Goal: Submit feedback/report problem: Submit feedback/report problem

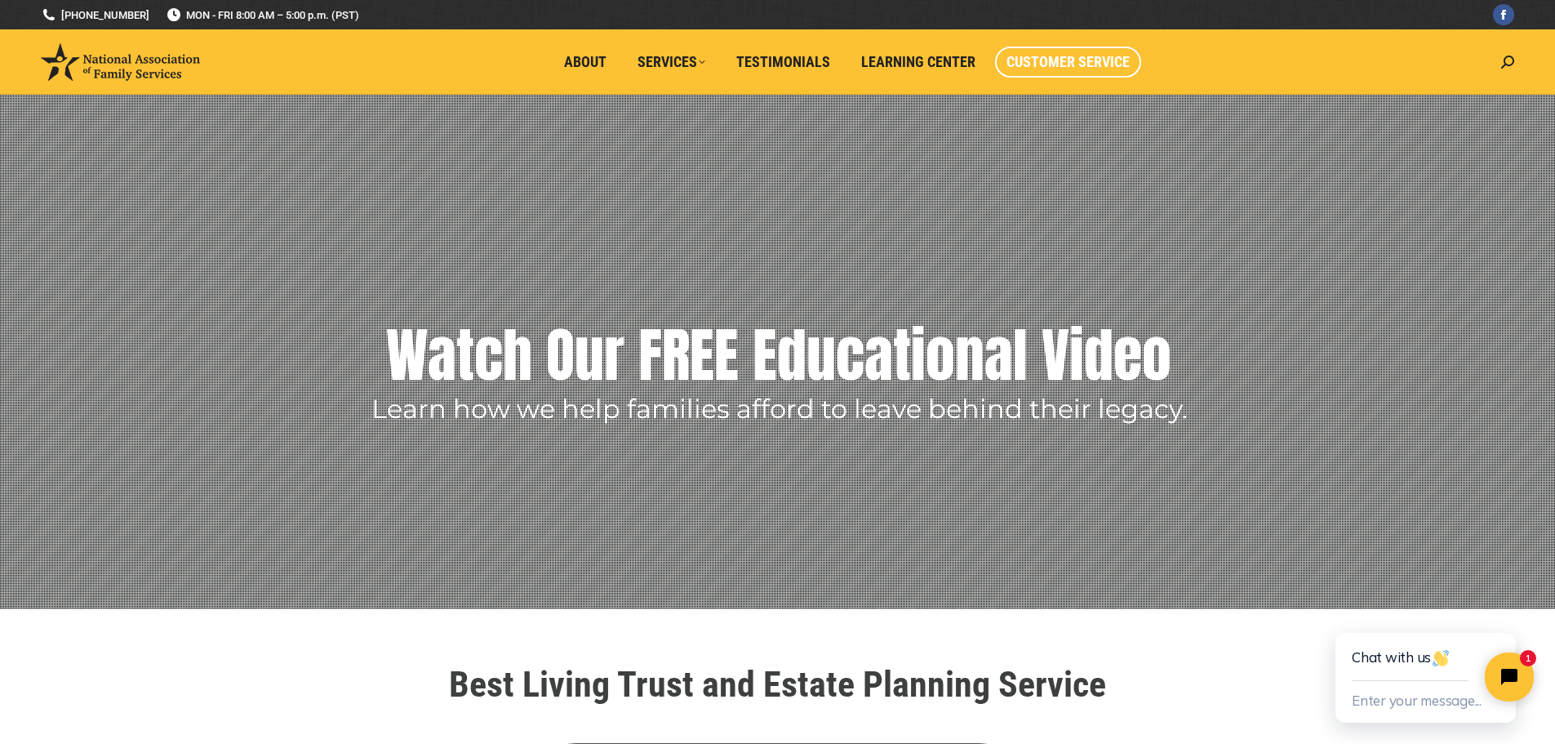
click at [1075, 63] on span "Customer Service" at bounding box center [1067, 62] width 123 height 18
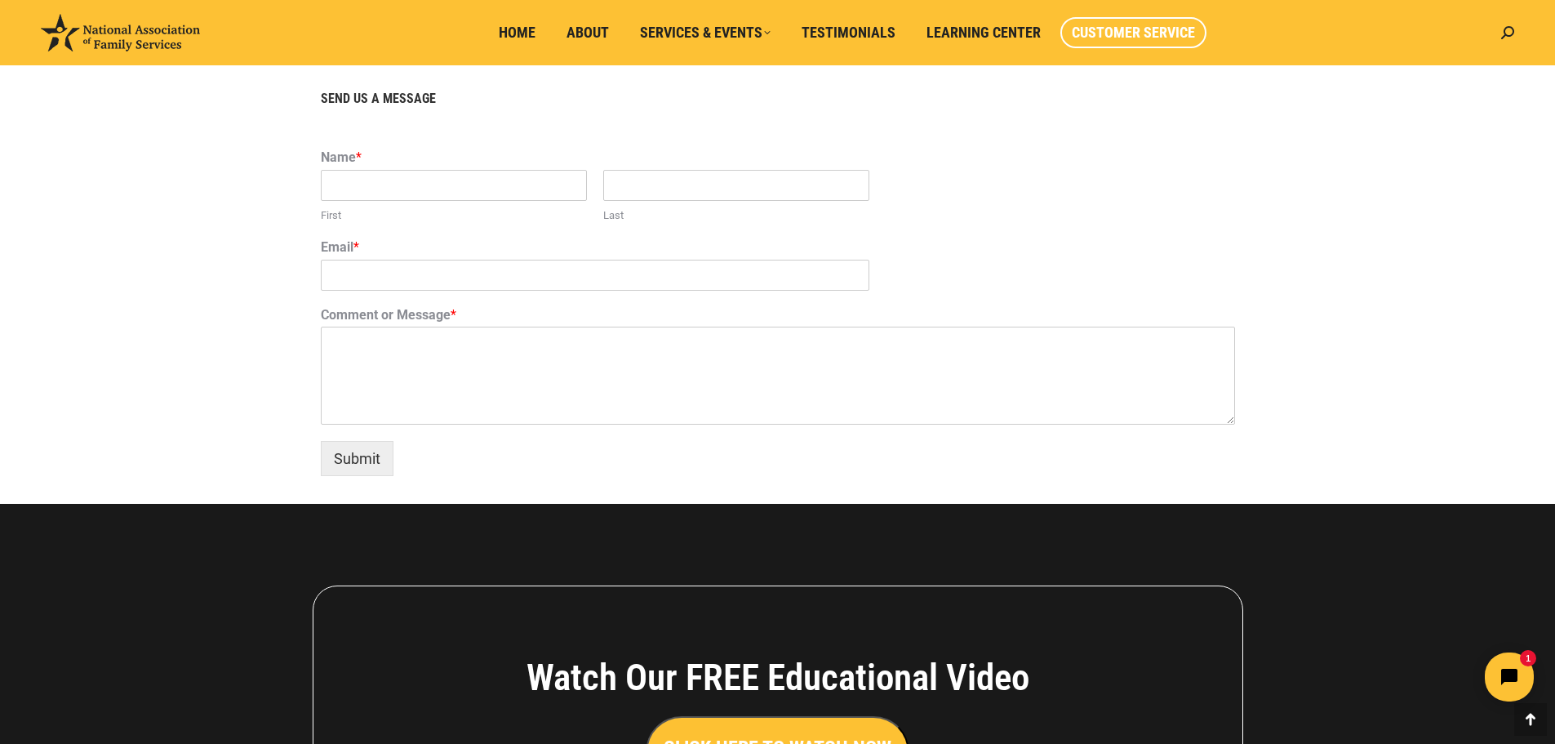
scroll to position [898, 0]
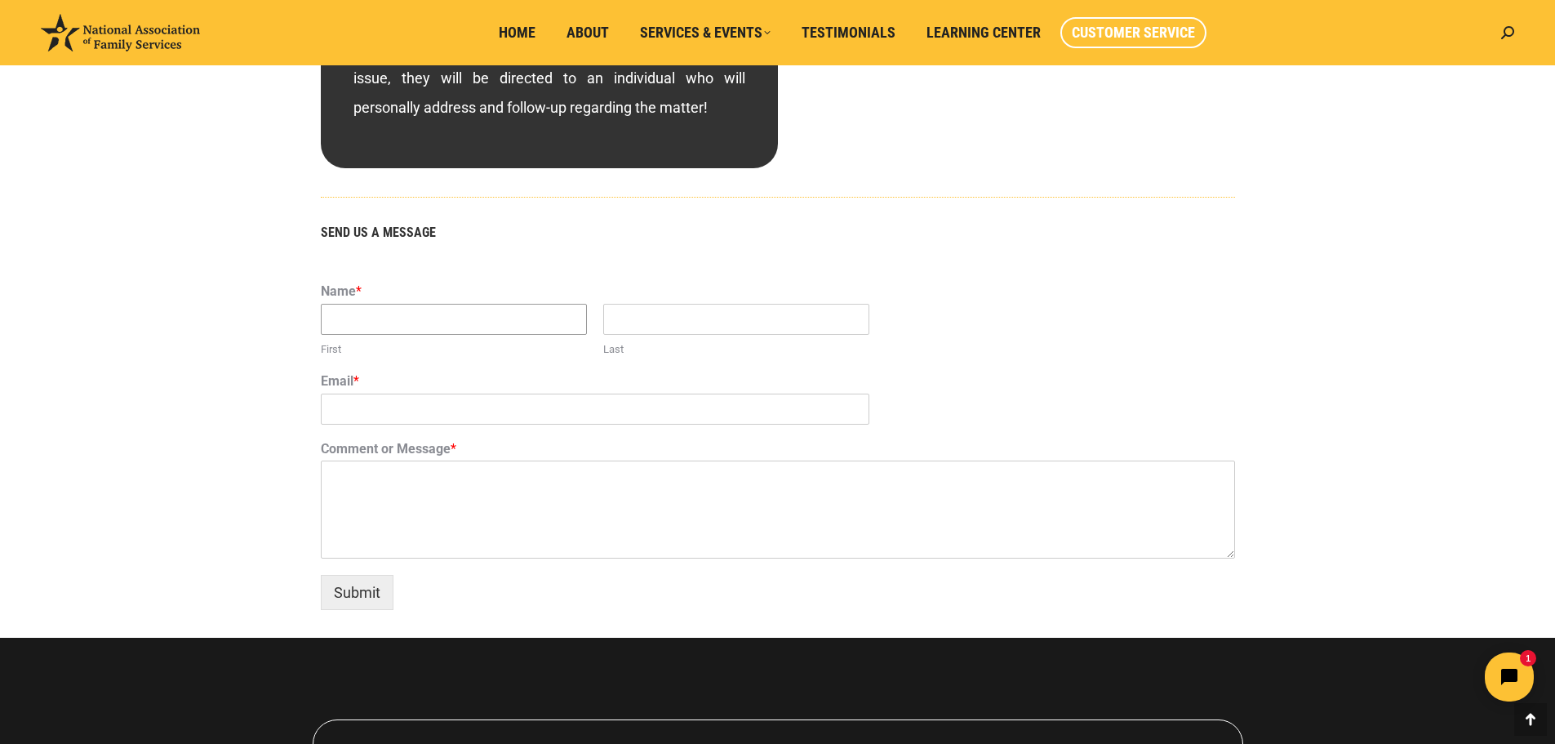
click at [358, 326] on input "First" at bounding box center [454, 319] width 266 height 31
type input "[PERSON_NAME]"
type input "[EMAIL_ADDRESS][DOMAIN_NAME]"
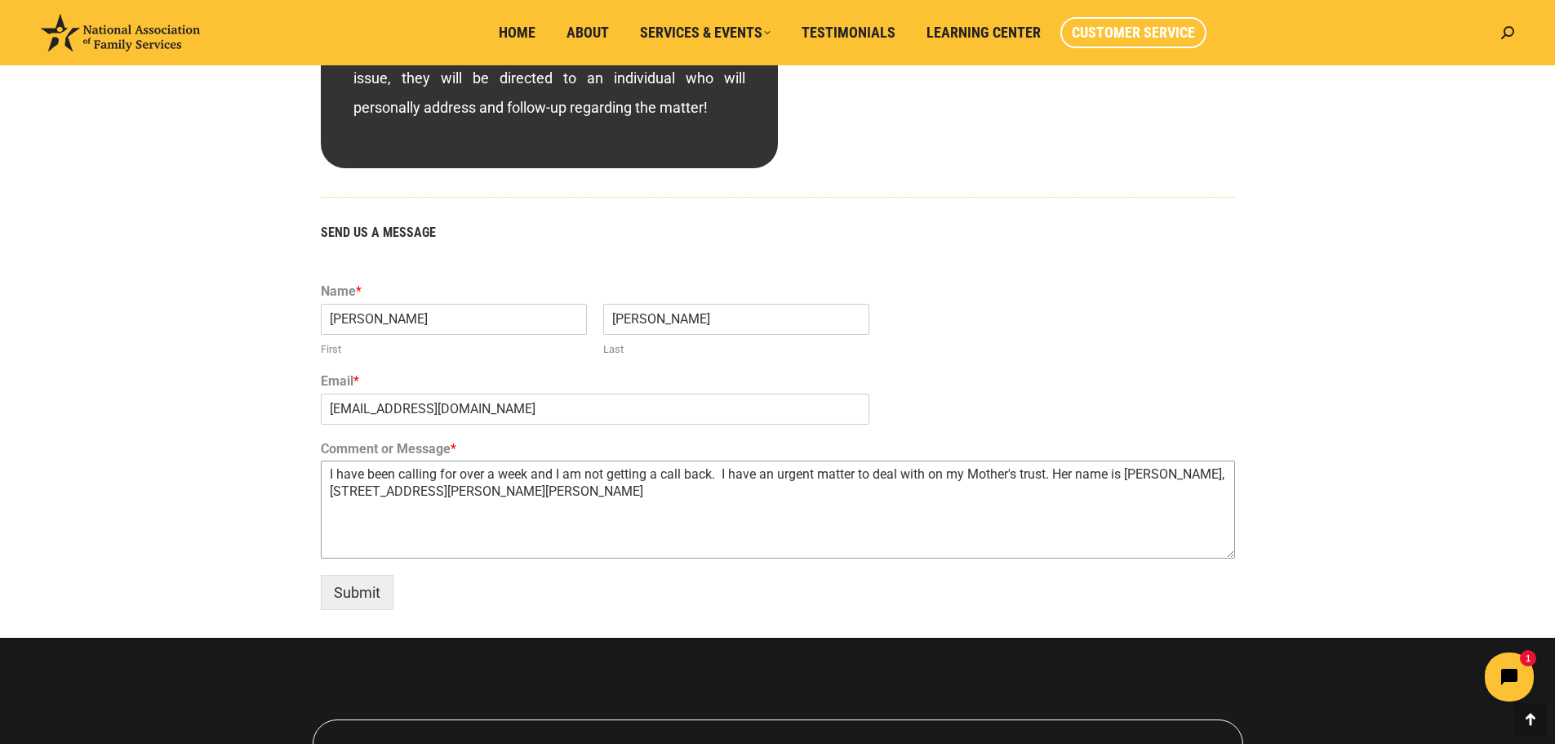
click at [1220, 480] on textarea "I have been calling for over a week and I am not getting a call back. I have an…" at bounding box center [778, 509] width 914 height 98
click at [622, 491] on textarea "I have been calling for over a week and I am not getting a call back. I have an…" at bounding box center [778, 509] width 914 height 98
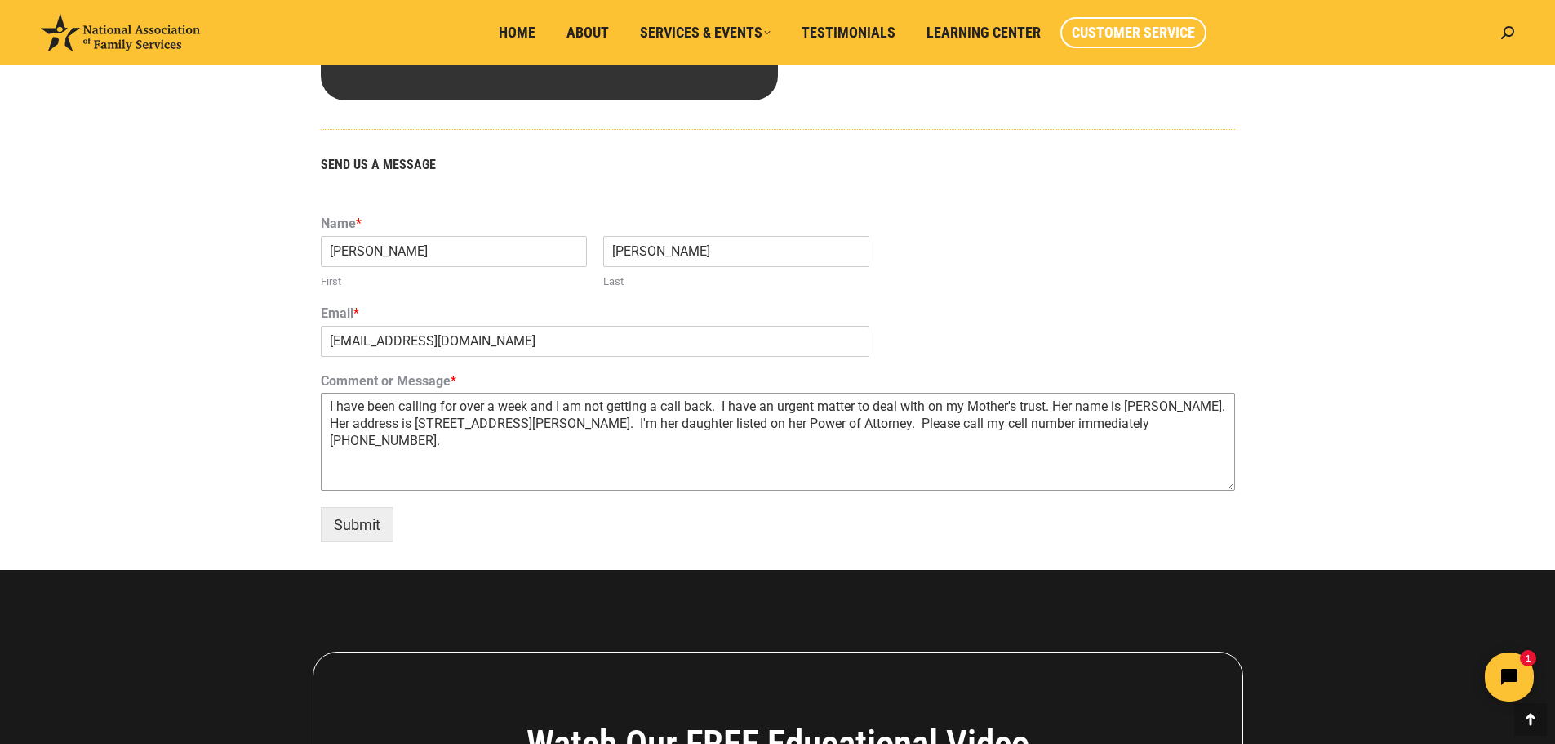
scroll to position [979, 0]
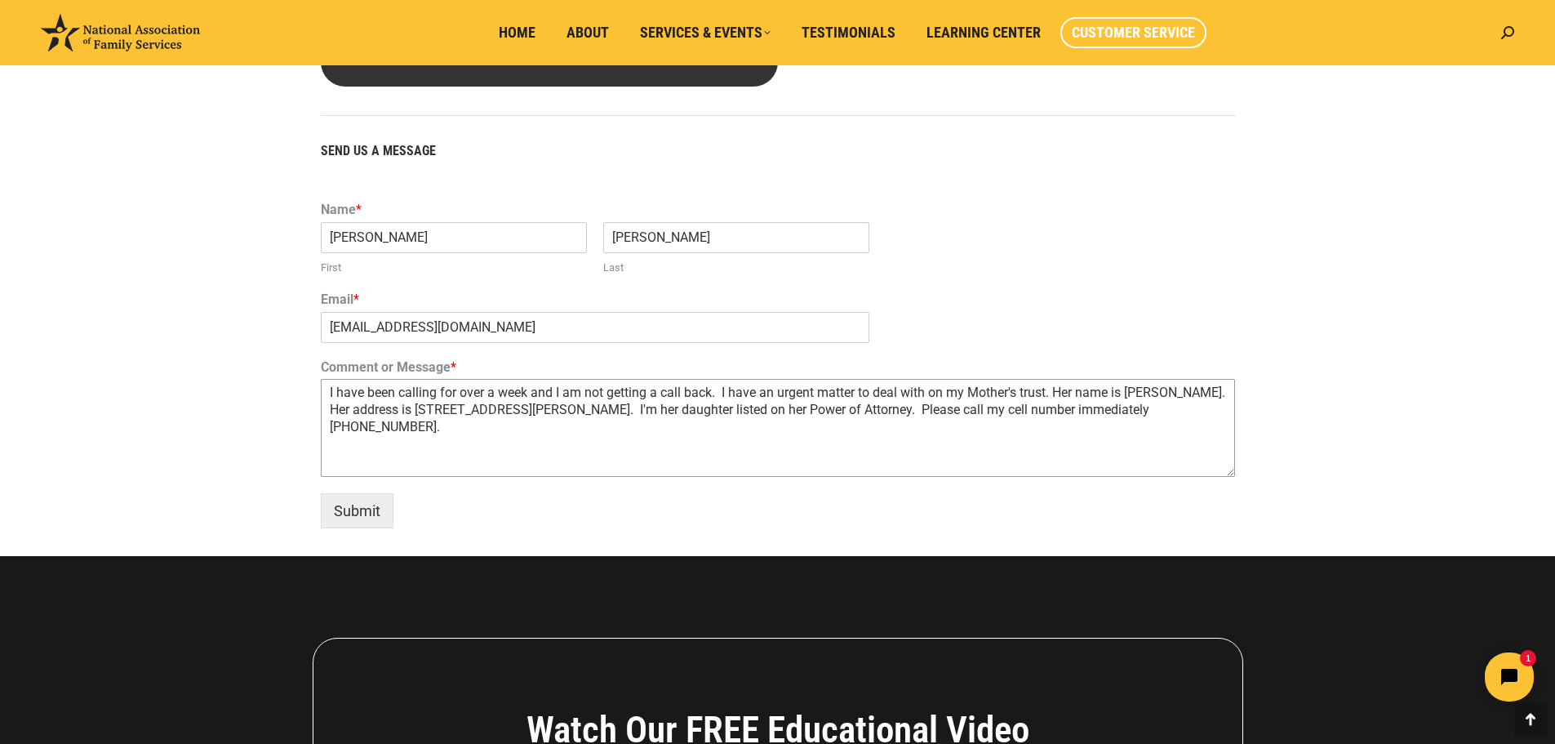
click at [721, 395] on textarea "I have been calling for over a week and I am not getting a call back. I have an…" at bounding box center [778, 428] width 914 height 98
type textarea "I have been calling for over a week and I am not getting a call back. I always …"
drag, startPoint x: 362, startPoint y: 509, endPoint x: 358, endPoint y: 517, distance: 9.9
click at [358, 517] on button "Submit" at bounding box center [357, 510] width 73 height 35
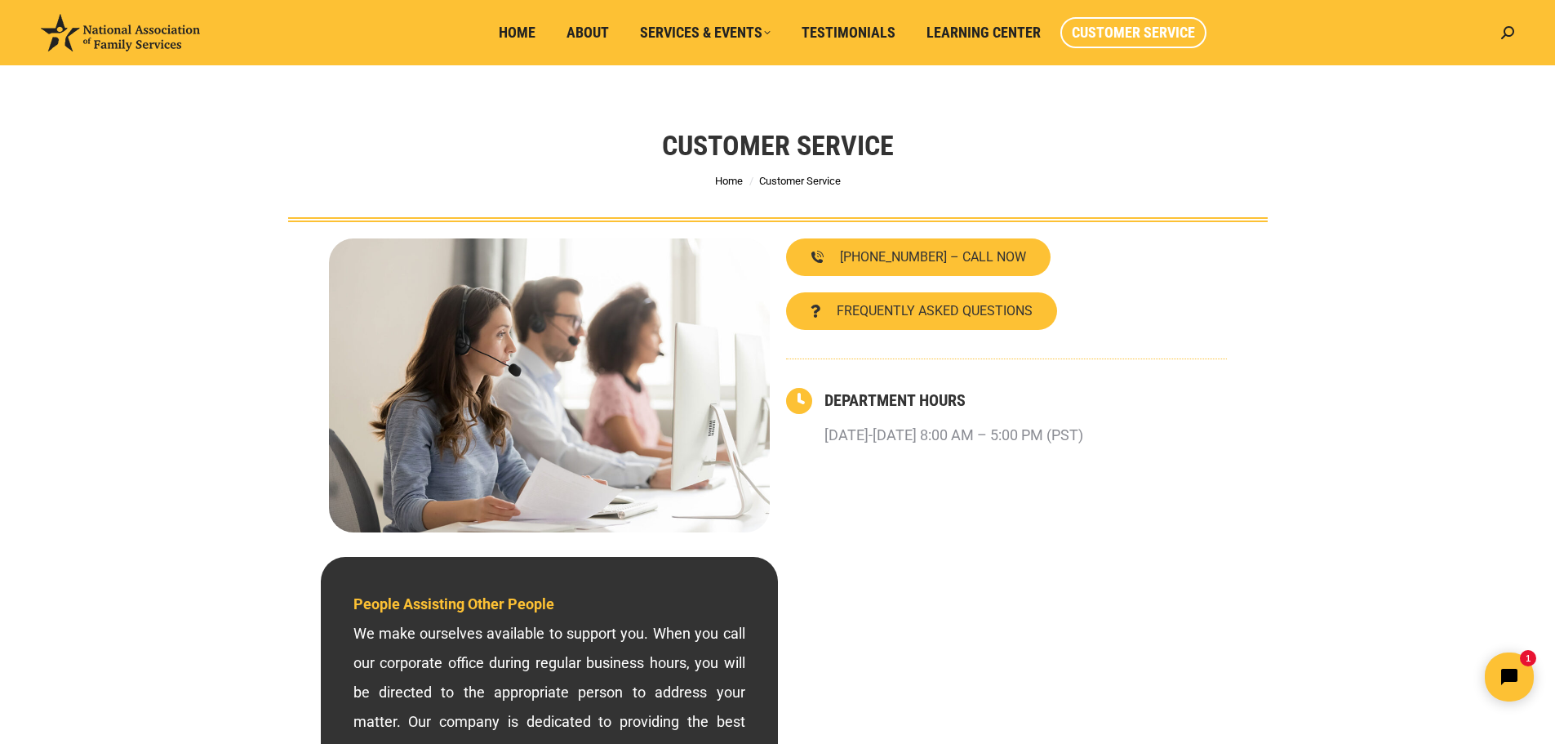
scroll to position [0, 0]
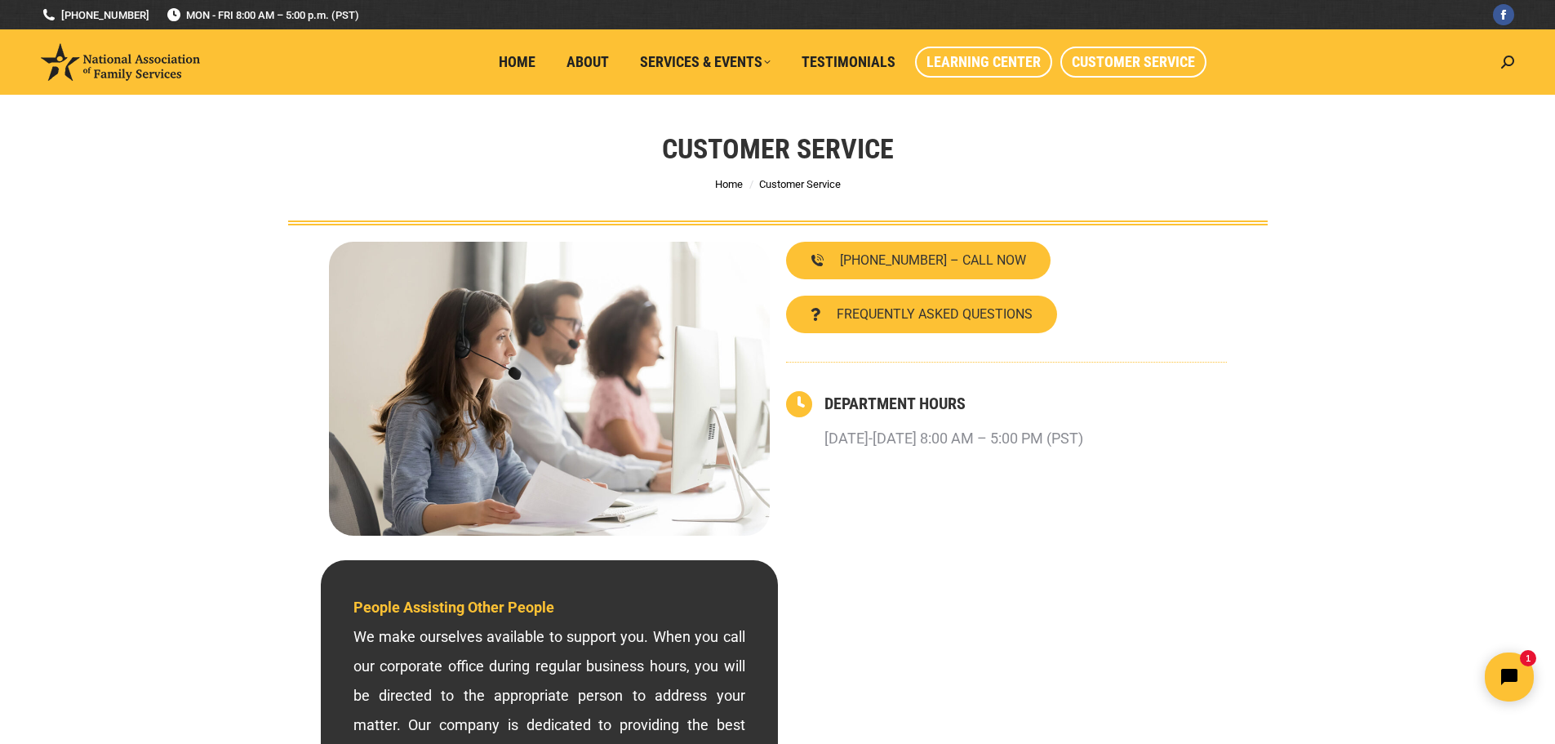
click at [977, 60] on span "Learning Center" at bounding box center [983, 62] width 114 height 18
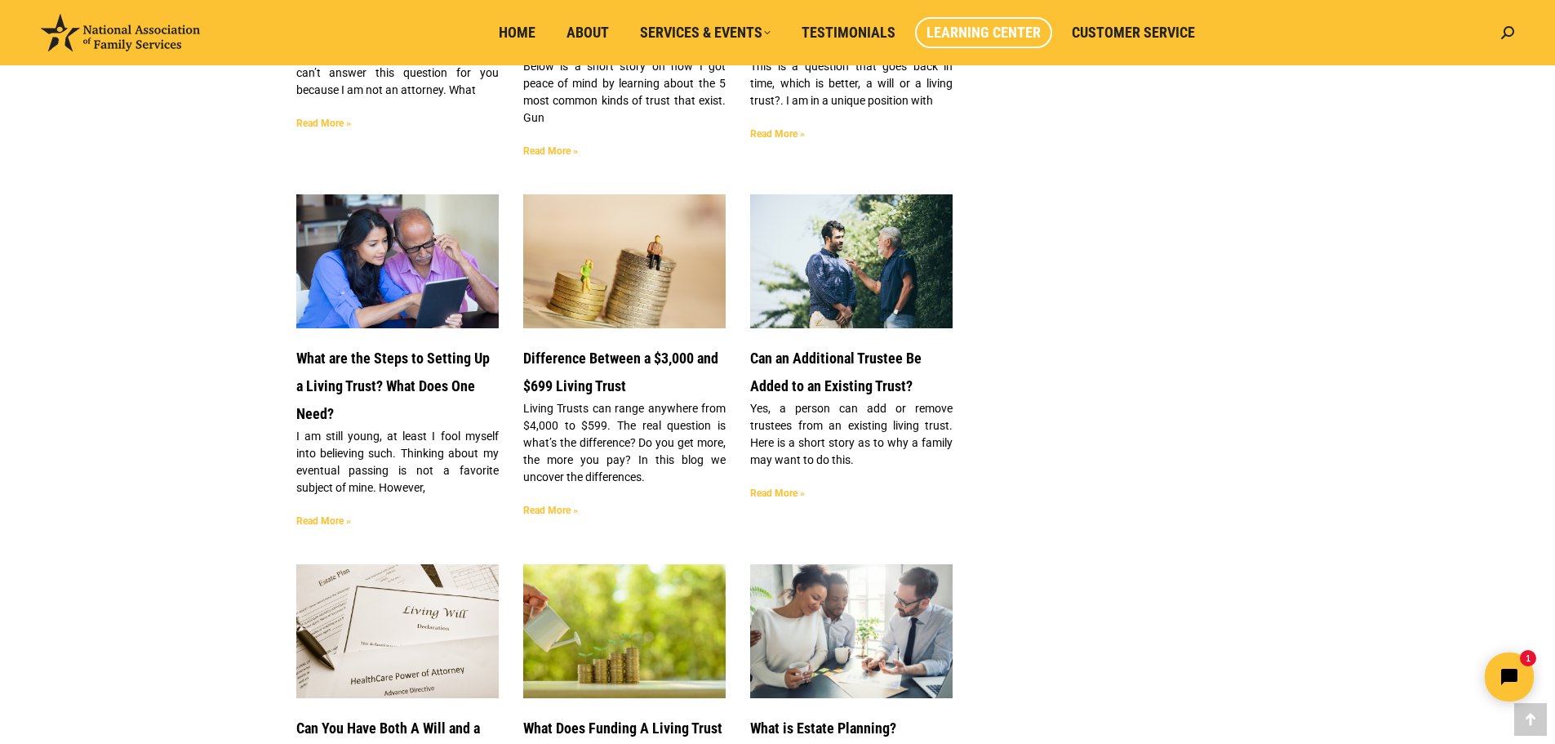
scroll to position [2530, 0]
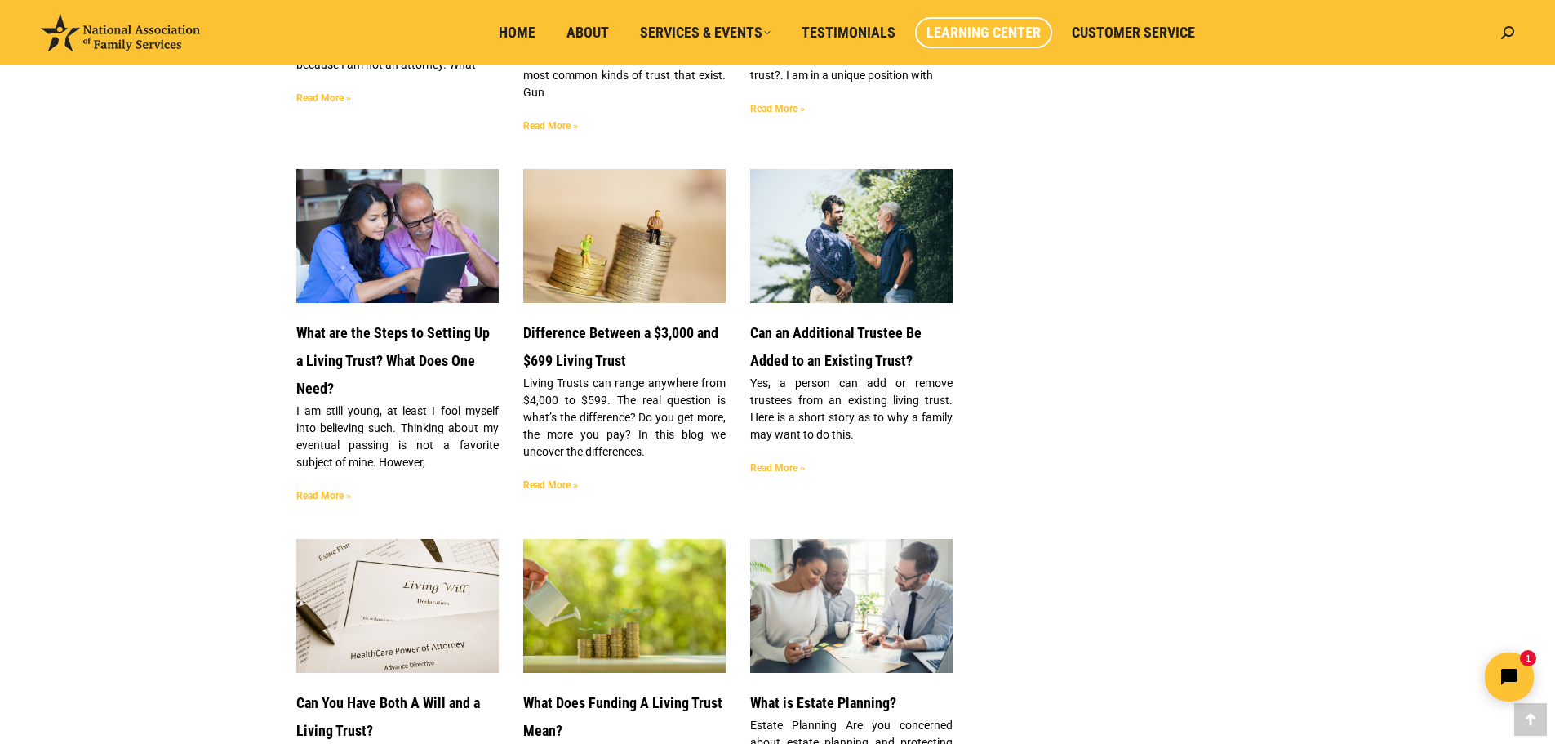
click at [552, 479] on link "Read More »" at bounding box center [550, 484] width 55 height 11
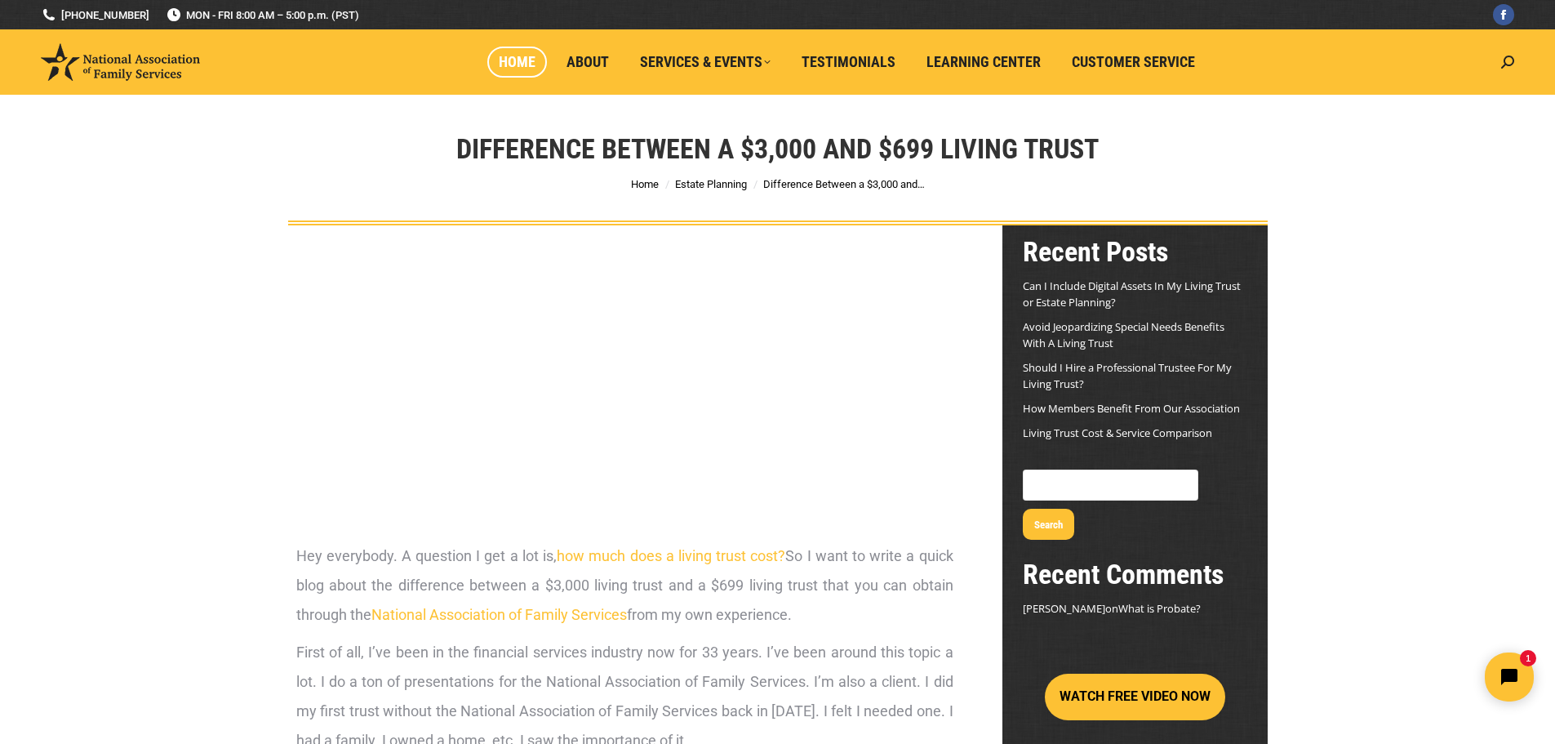
click at [521, 63] on span "Home" at bounding box center [517, 62] width 37 height 18
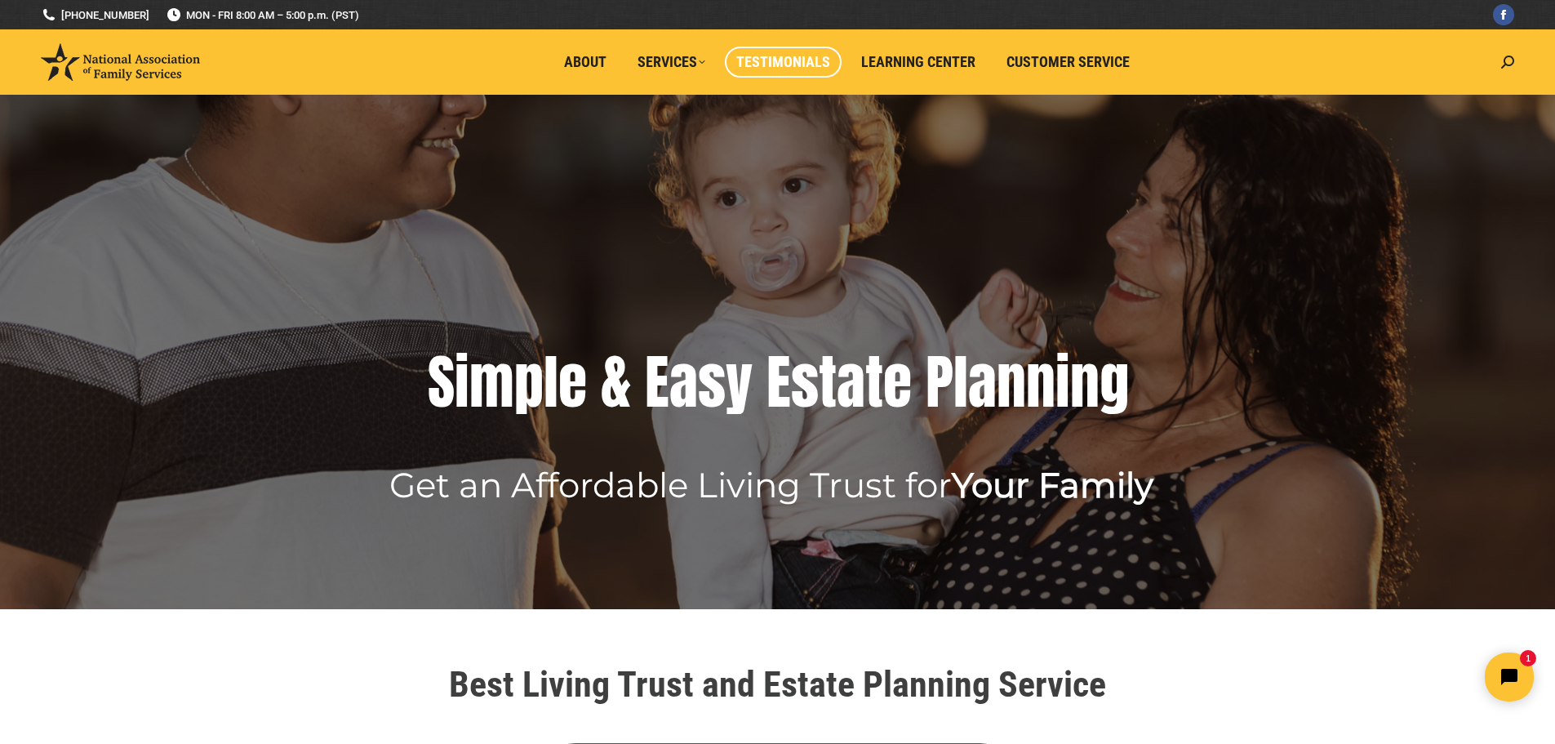
click at [806, 65] on span "Testimonials" at bounding box center [783, 62] width 94 height 18
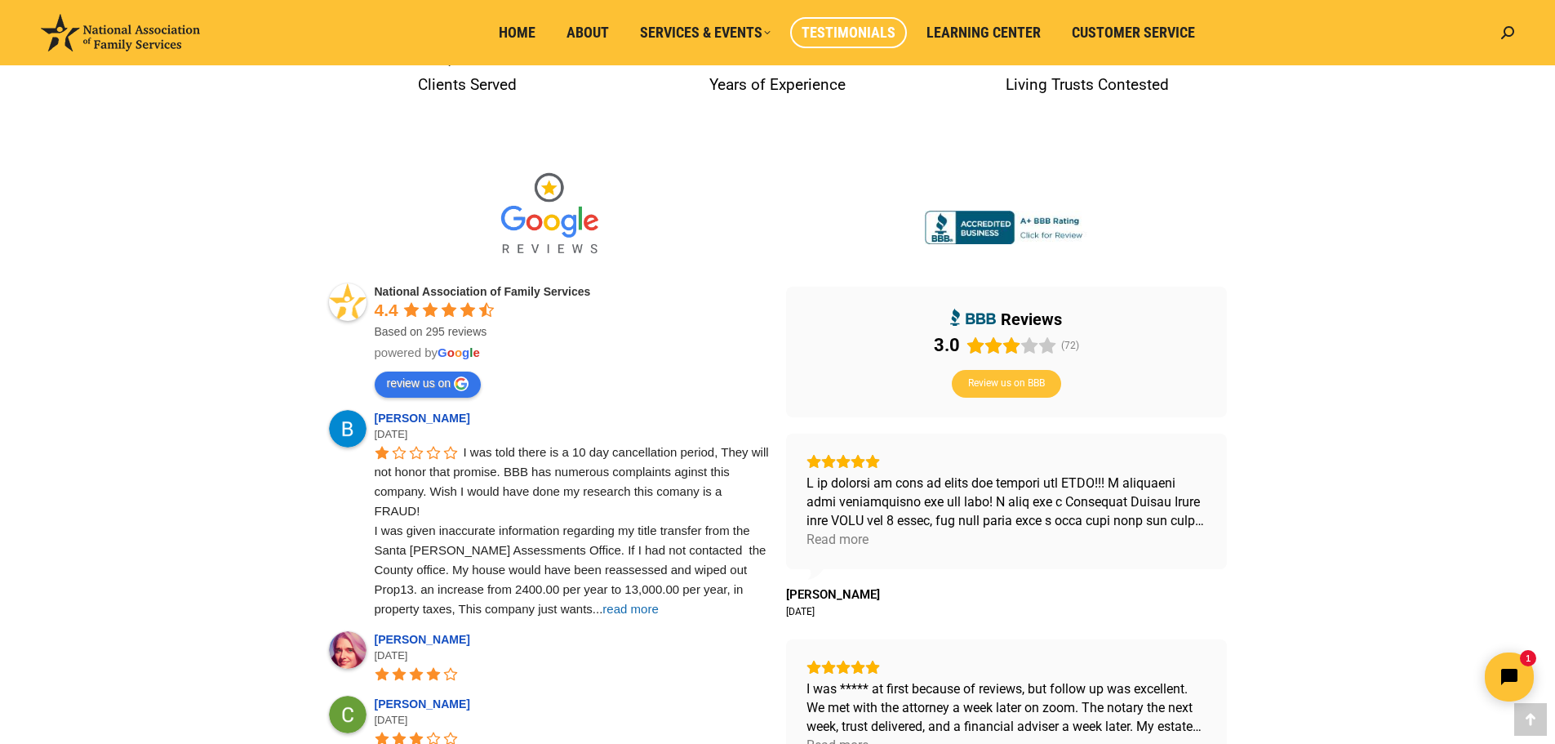
scroll to position [408, 0]
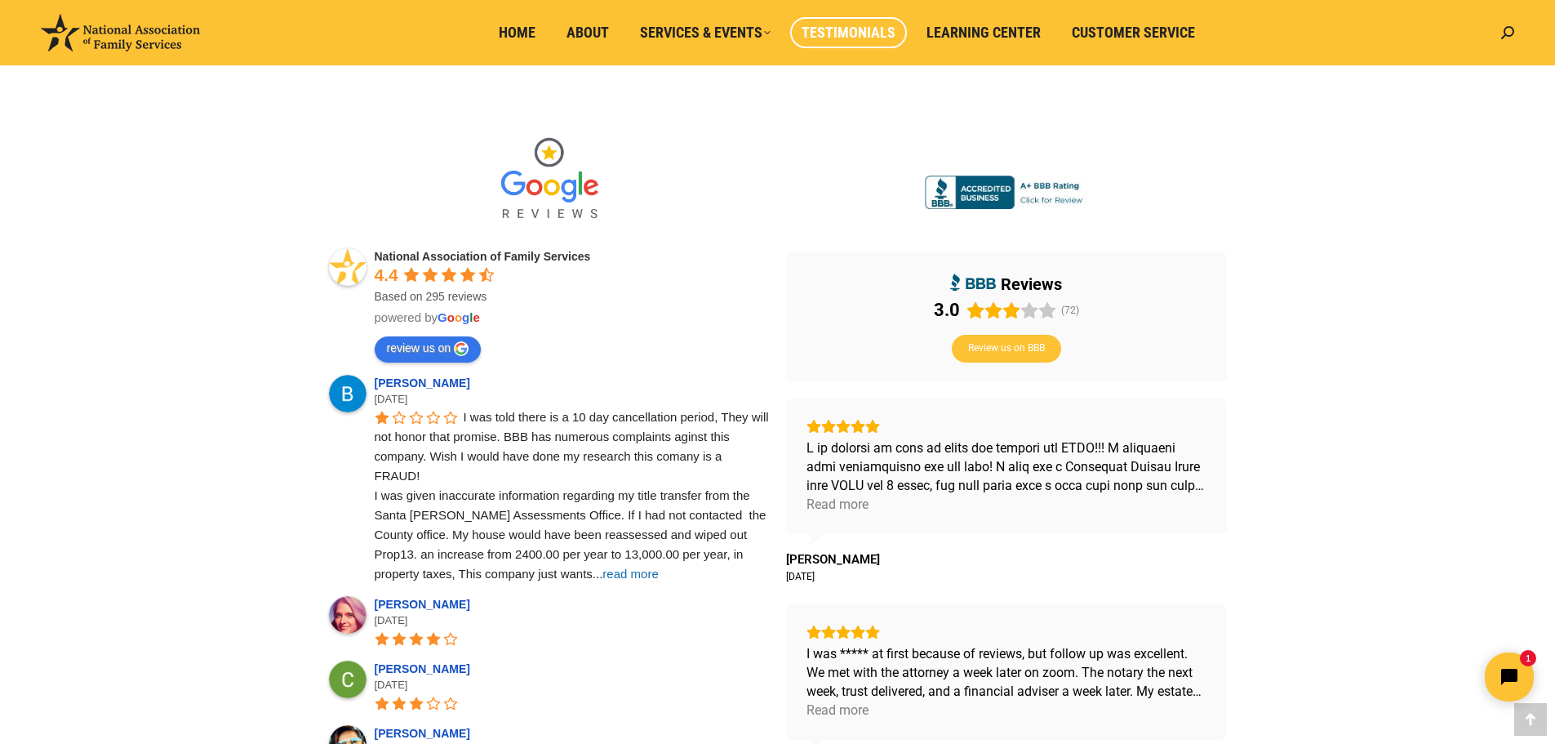
click at [602, 575] on span "read more" at bounding box center [630, 573] width 56 height 14
click at [996, 350] on span "Review us on BBB" at bounding box center [1006, 348] width 77 height 13
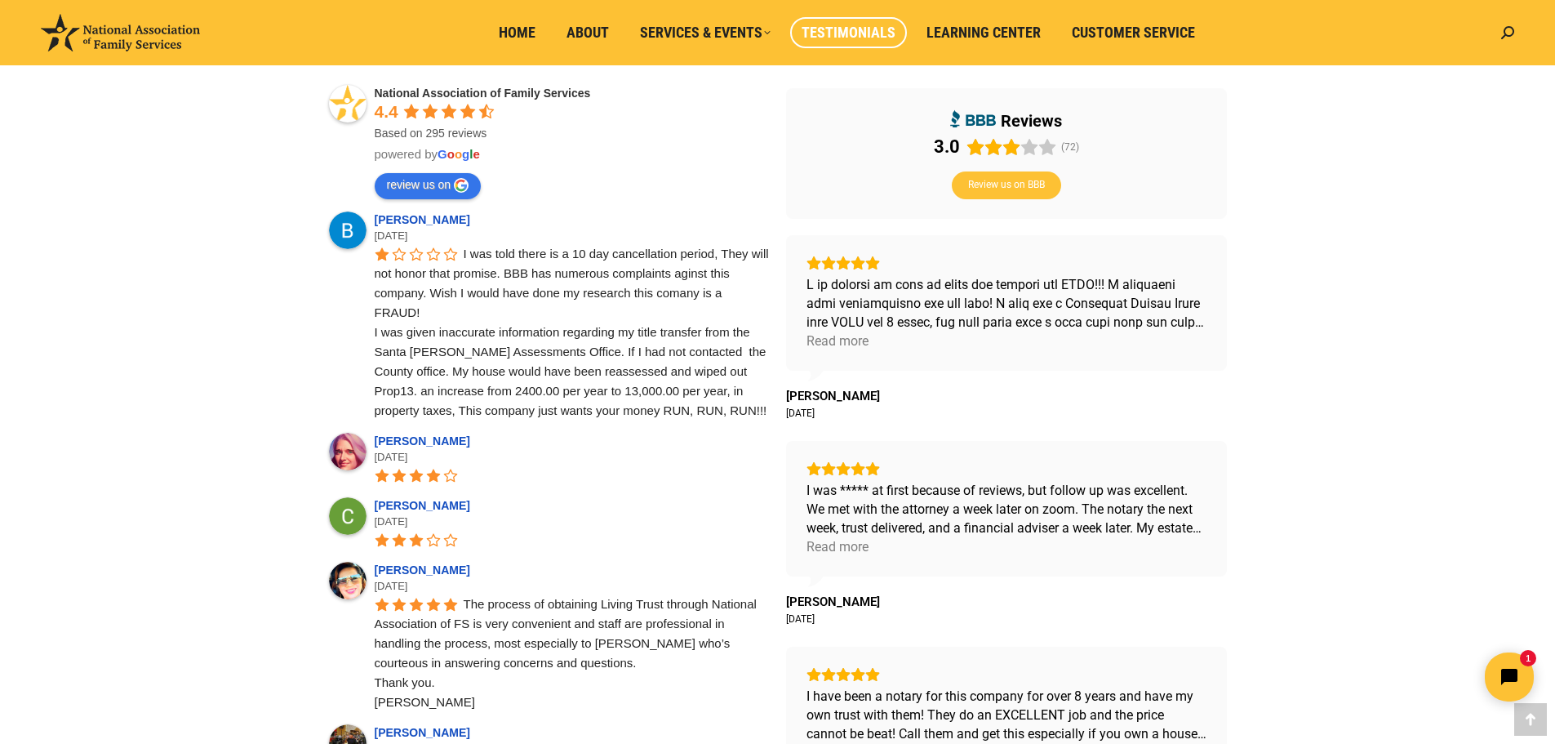
scroll to position [0, 0]
